Goal: Task Accomplishment & Management: Use online tool/utility

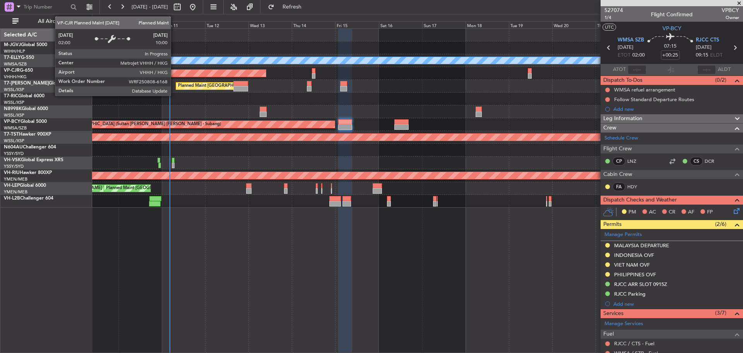
scroll to position [171, 0]
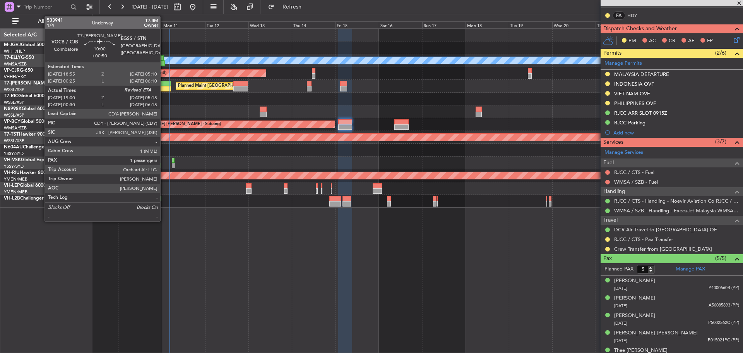
click at [164, 82] on div at bounding box center [161, 83] width 19 height 5
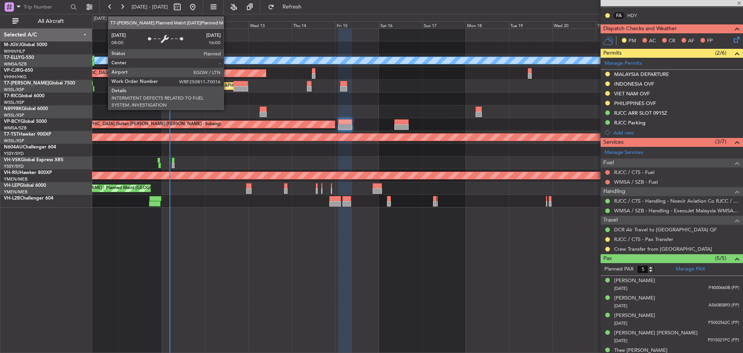
type input "+00:50"
type input "19:10"
type input "1"
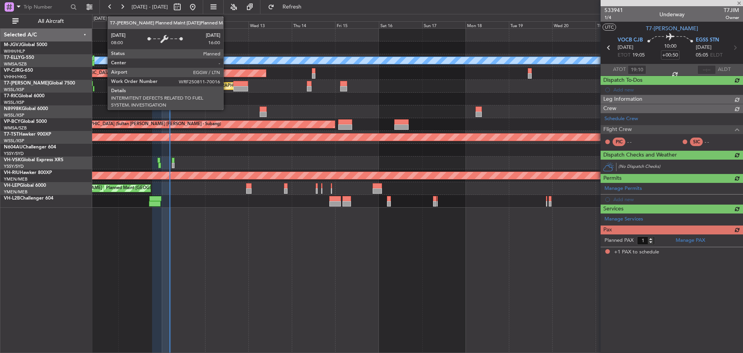
scroll to position [0, 0]
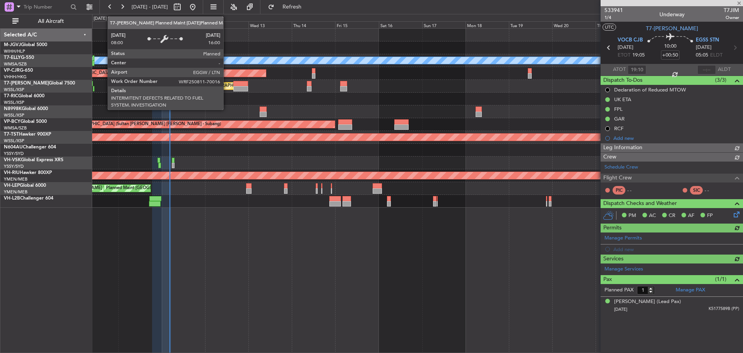
type input "[PERSON_NAME] (KYA)"
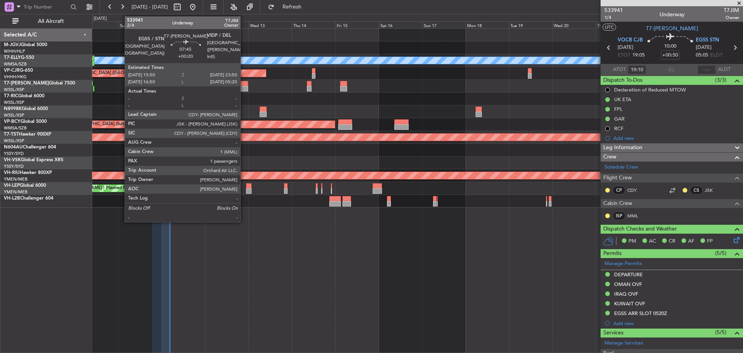
click at [244, 91] on div at bounding box center [240, 88] width 15 height 5
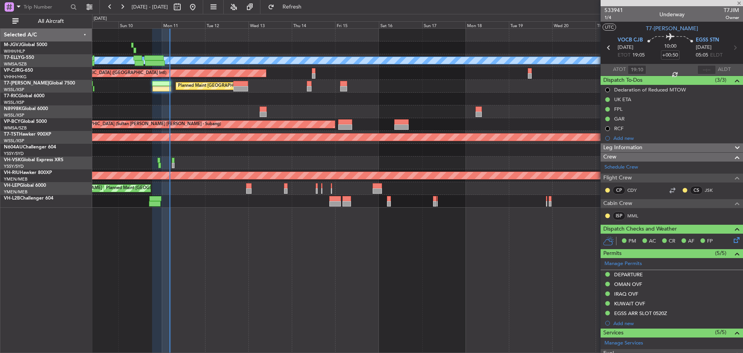
type input "+00:20"
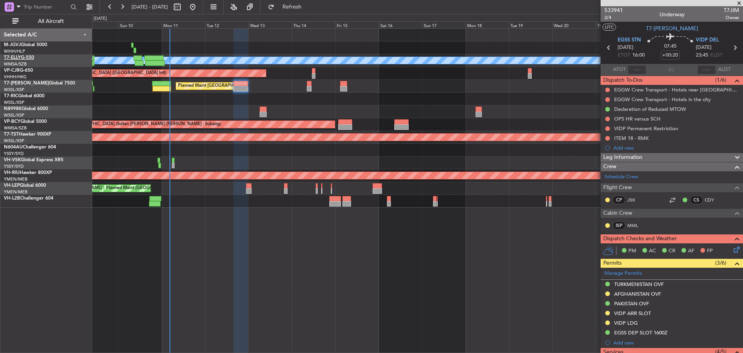
click at [24, 57] on link "T7-ELLY G-550" at bounding box center [19, 57] width 30 height 5
